Goal: Find specific page/section: Find specific page/section

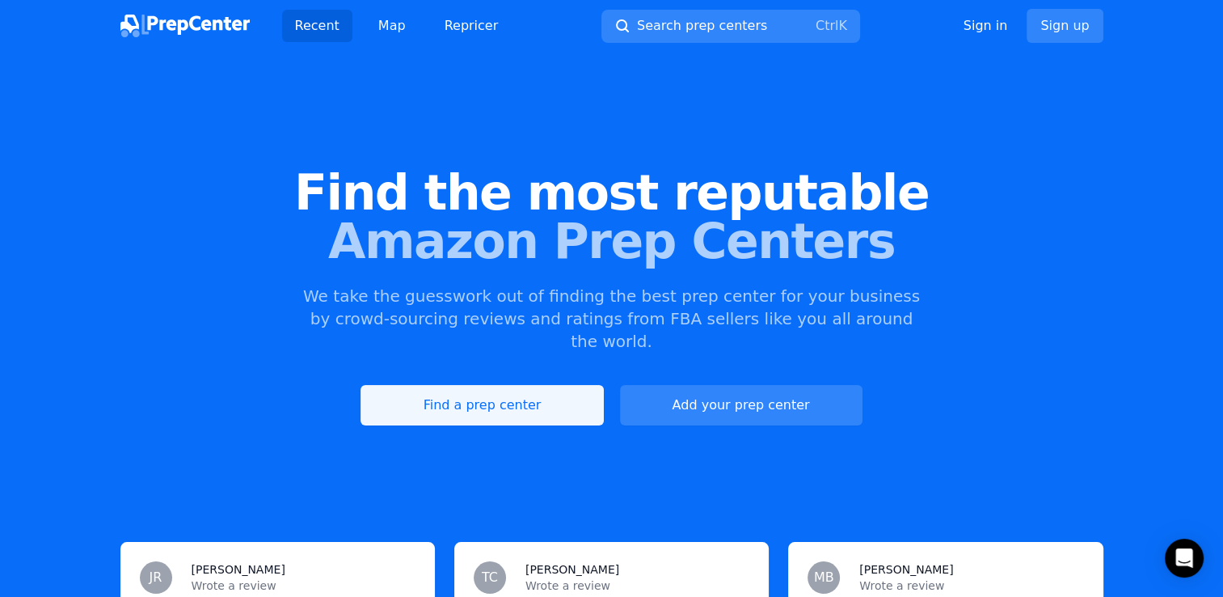
click at [514, 385] on link "Find a prep center" at bounding box center [482, 405] width 243 height 40
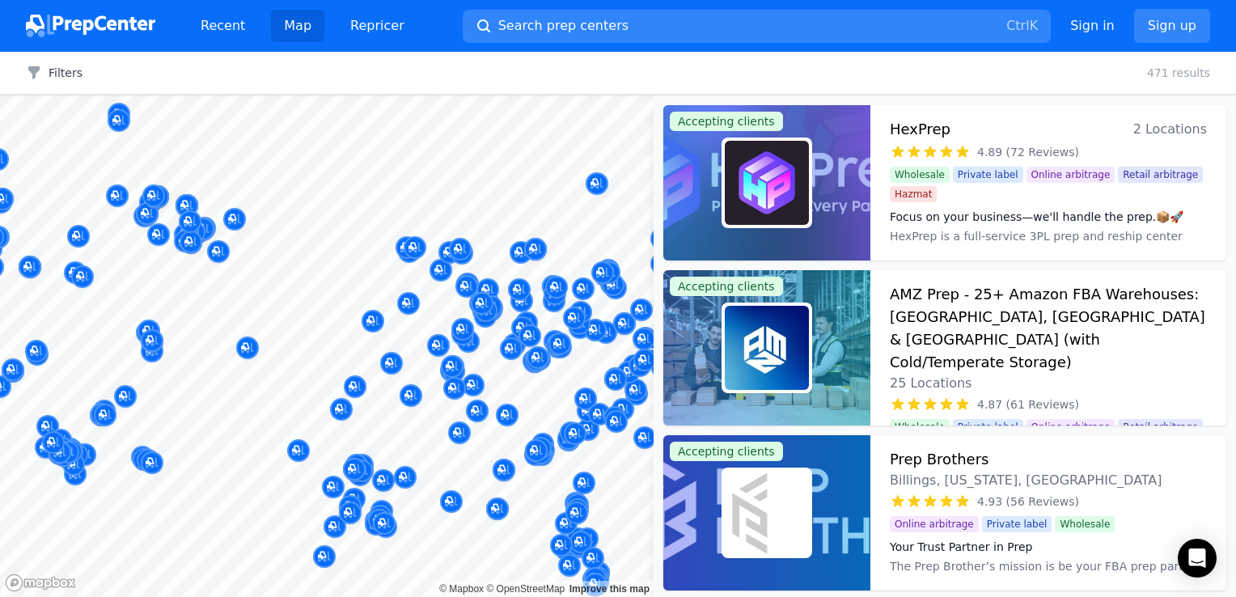
click at [547, 432] on div "Bridge FBA Prep Marietta, [GEOGRAPHIC_DATA], [GEOGRAPHIC_DATA] No reviews" at bounding box center [536, 384] width 311 height 110
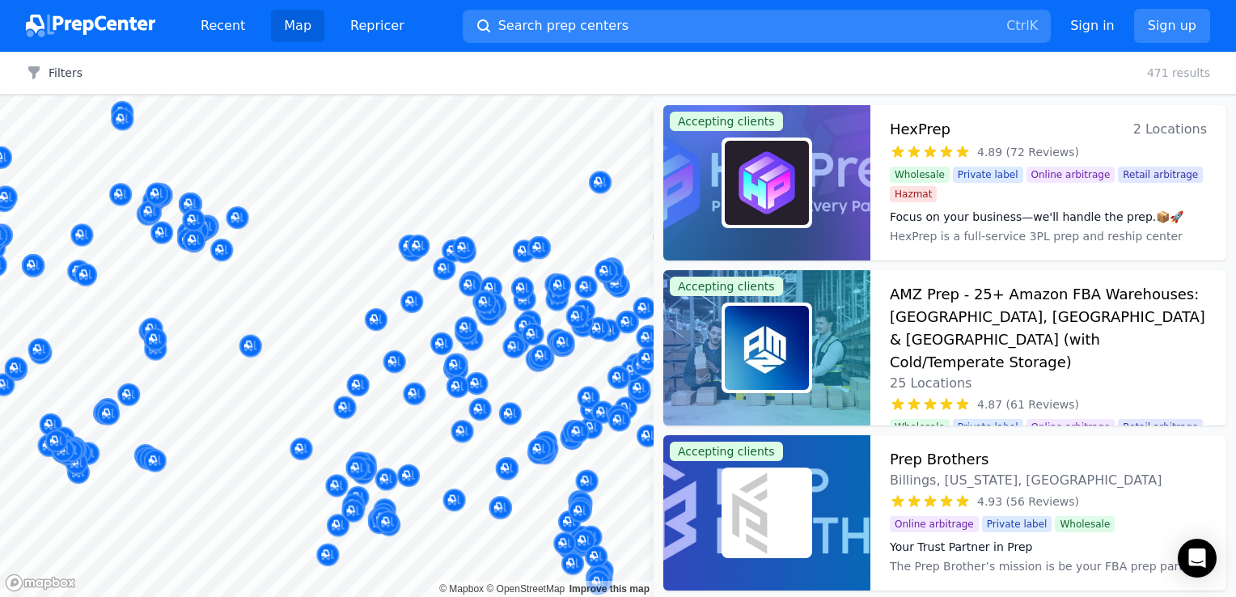
click at [566, 441] on button "Map marker" at bounding box center [574, 432] width 23 height 24
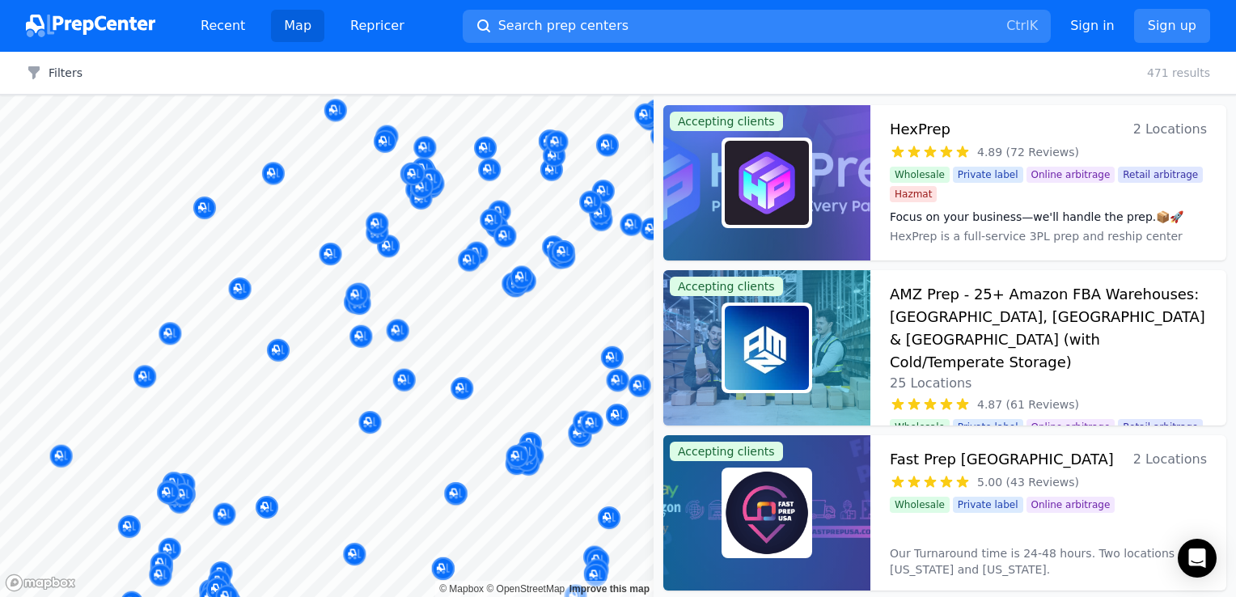
click at [461, 452] on body "Recent Map Repricer Search prep centers Ctrl K Open main menu Sign in Sign up F…" at bounding box center [618, 298] width 1236 height 597
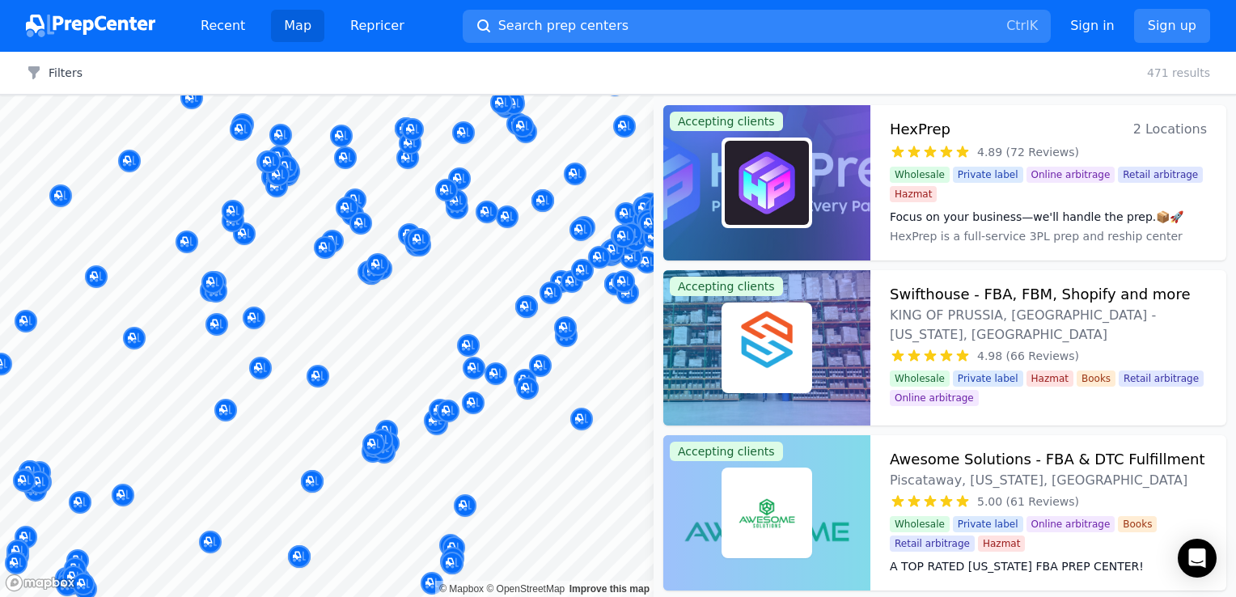
drag, startPoint x: 472, startPoint y: 431, endPoint x: 463, endPoint y: 431, distance: 9.7
click at [463, 431] on body "Recent Map Repricer Search prep centers Ctrl K Open main menu Sign in Sign up F…" at bounding box center [618, 298] width 1236 height 597
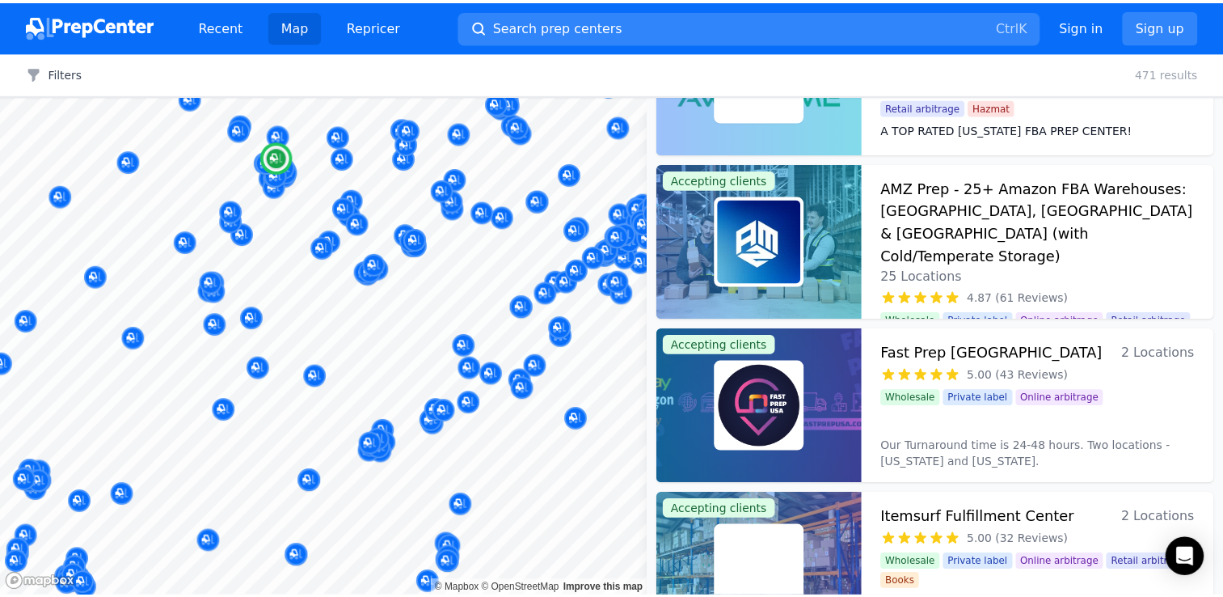
scroll to position [485, 0]
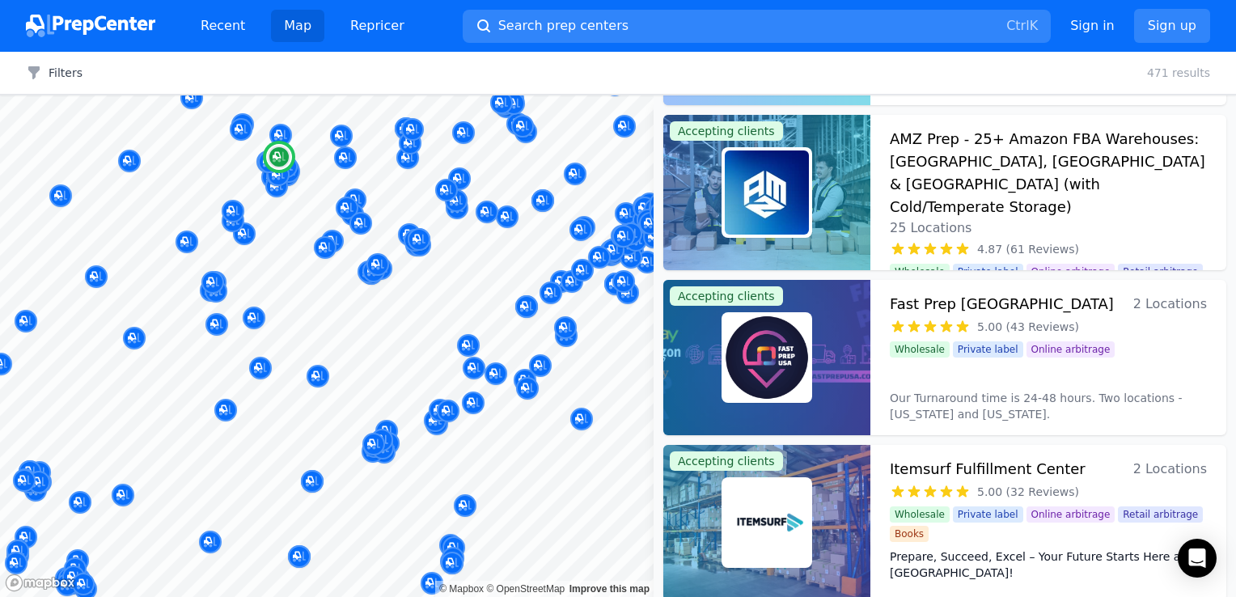
click at [812, 338] on div at bounding box center [766, 357] width 207 height 155
